Goal: Browse casually: Explore the website without a specific task or goal

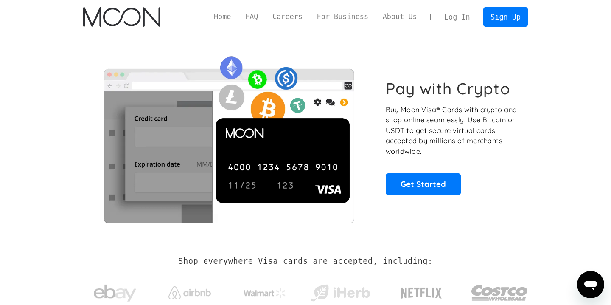
click at [114, 21] on img "home" at bounding box center [121, 17] width 77 height 20
click at [401, 92] on h1 "Pay with Crypto" at bounding box center [448, 88] width 125 height 19
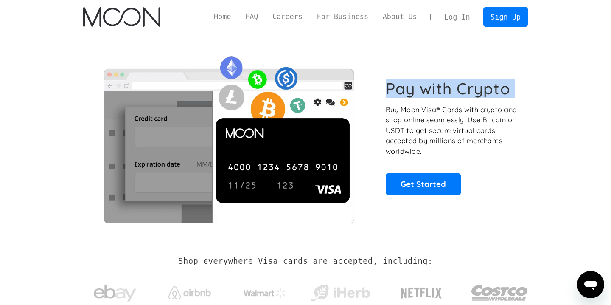
click at [401, 92] on h1 "Pay with Crypto" at bounding box center [448, 88] width 125 height 19
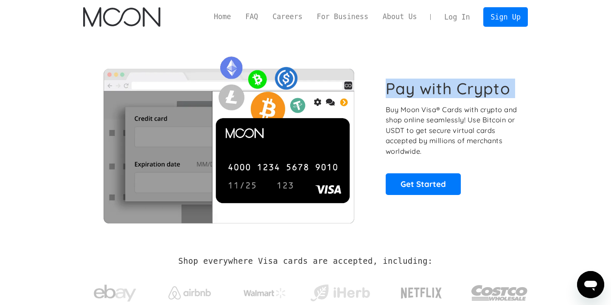
click at [401, 92] on h1 "Pay with Crypto" at bounding box center [448, 88] width 125 height 19
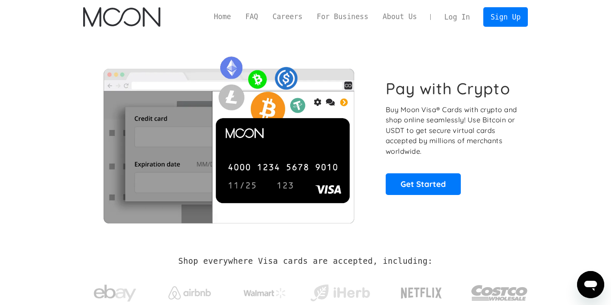
click at [424, 155] on p "Buy Moon Visa® Cards with crypto and shop online seamlessly! Use Bitcoin or USD…" at bounding box center [452, 130] width 133 height 52
click at [424, 154] on p "Buy Moon Visa® Cards with crypto and shop online seamlessly! Use Bitcoin or USD…" at bounding box center [452, 130] width 133 height 52
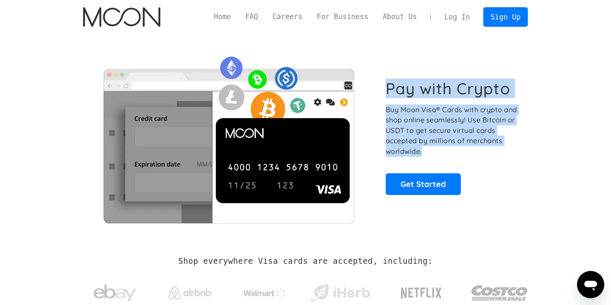
drag, startPoint x: 388, startPoint y: 86, endPoint x: 438, endPoint y: 154, distance: 84.1
click at [438, 154] on div "Pay with Crypto Buy Moon Visa® Cards with crypto and shop online seamlessly! Us…" at bounding box center [452, 136] width 133 height 115
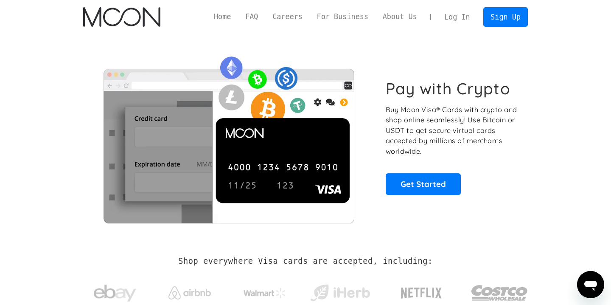
click at [486, 208] on div "Pay with Crypto Buy Moon Visa® Cards with crypto and shop online seamlessly! Us…" at bounding box center [305, 137] width 445 height 172
